Goal: Obtain resource: Download file/media

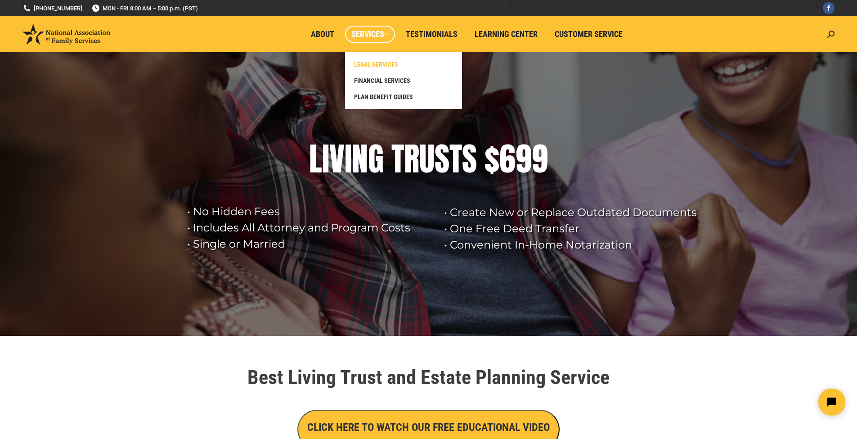
click at [370, 64] on span "LEGAL SERVICES" at bounding box center [376, 64] width 44 height 8
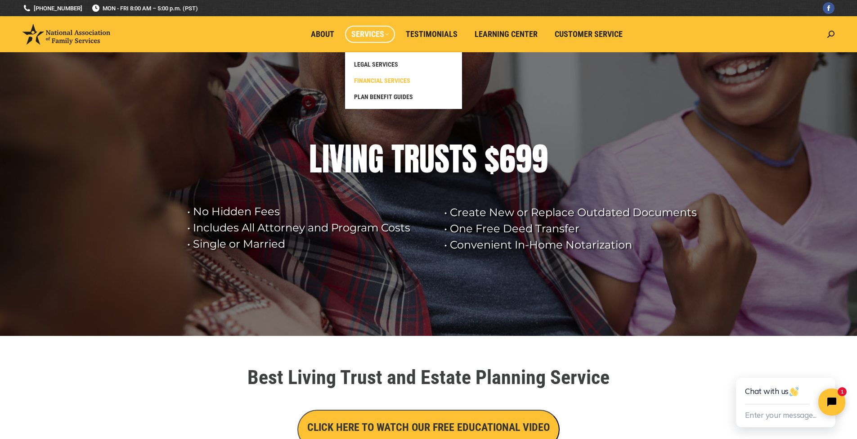
click at [374, 80] on span "FINANCIAL SERVICES" at bounding box center [382, 81] width 56 height 8
click at [375, 95] on span "PLAN BENEFIT GUIDES" at bounding box center [383, 97] width 59 height 8
click at [663, 382] on h1 "Best Living Trust and Estate Planning Service" at bounding box center [429, 377] width 504 height 20
click at [373, 65] on span "LEGAL SERVICES" at bounding box center [376, 64] width 44 height 8
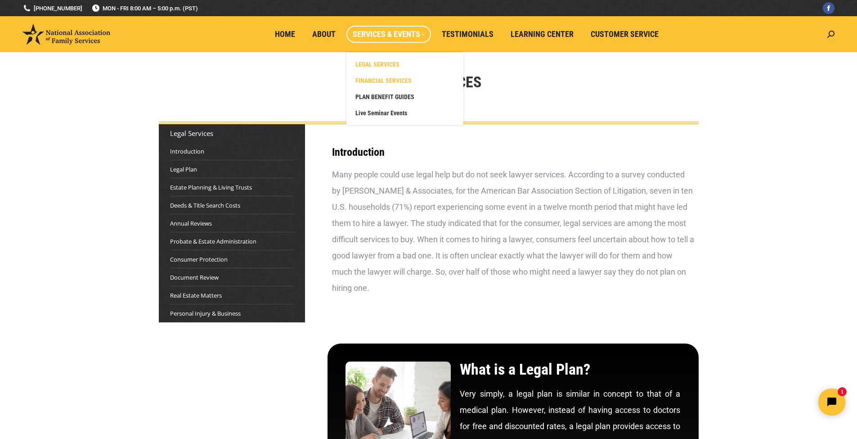
click at [385, 79] on span "FINANCIAL SERVICES" at bounding box center [384, 81] width 56 height 8
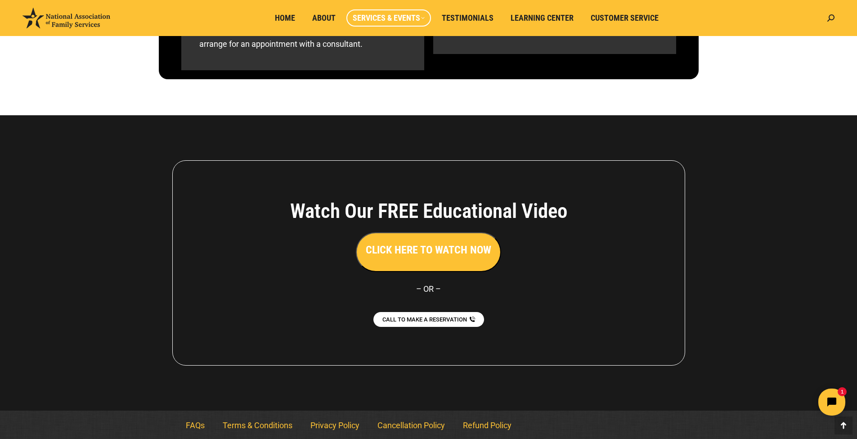
scroll to position [770, 0]
click at [420, 252] on h3 "CLICK HERE TO WATCH NOW" at bounding box center [429, 250] width 126 height 15
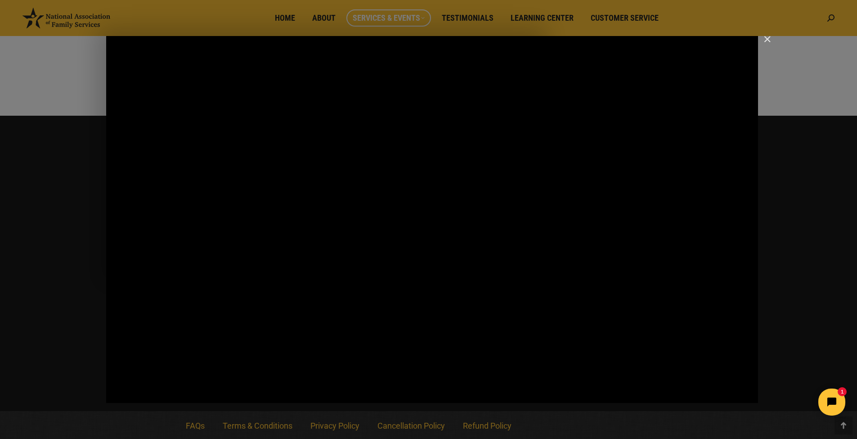
click at [770, 37] on img "Close" at bounding box center [763, 43] width 15 height 15
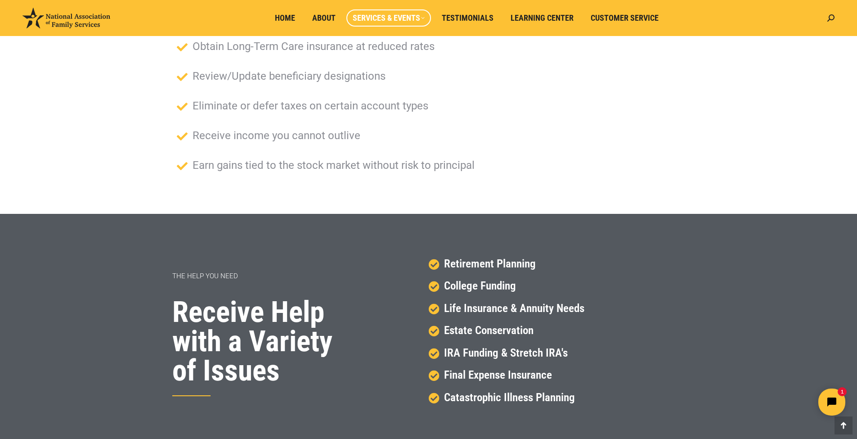
scroll to position [0, 0]
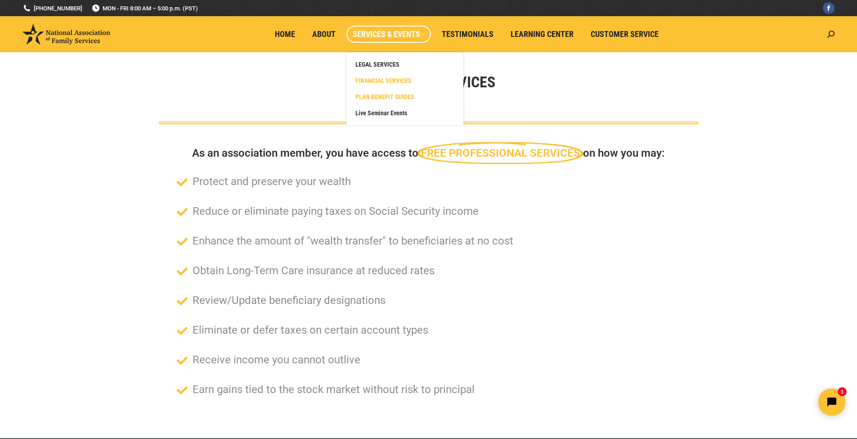
click at [373, 95] on span "PLAN BENEFIT GUIDES" at bounding box center [385, 97] width 59 height 8
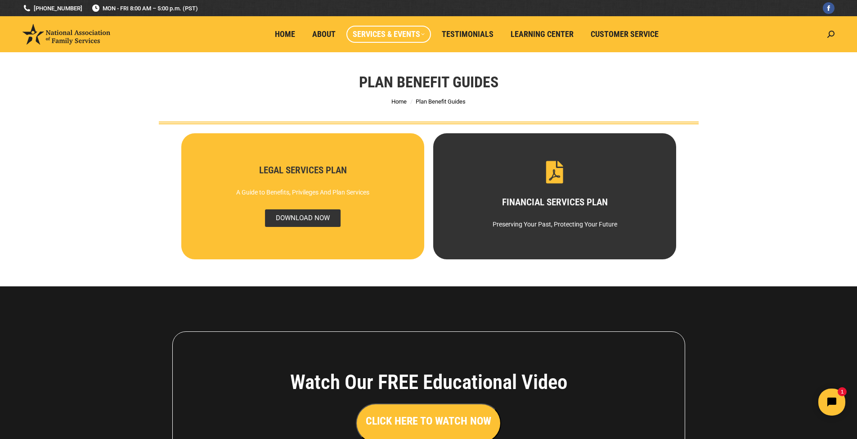
click at [311, 220] on span "DOWNLOAD NOW" at bounding box center [303, 218] width 76 height 18
